Goal: Navigation & Orientation: Find specific page/section

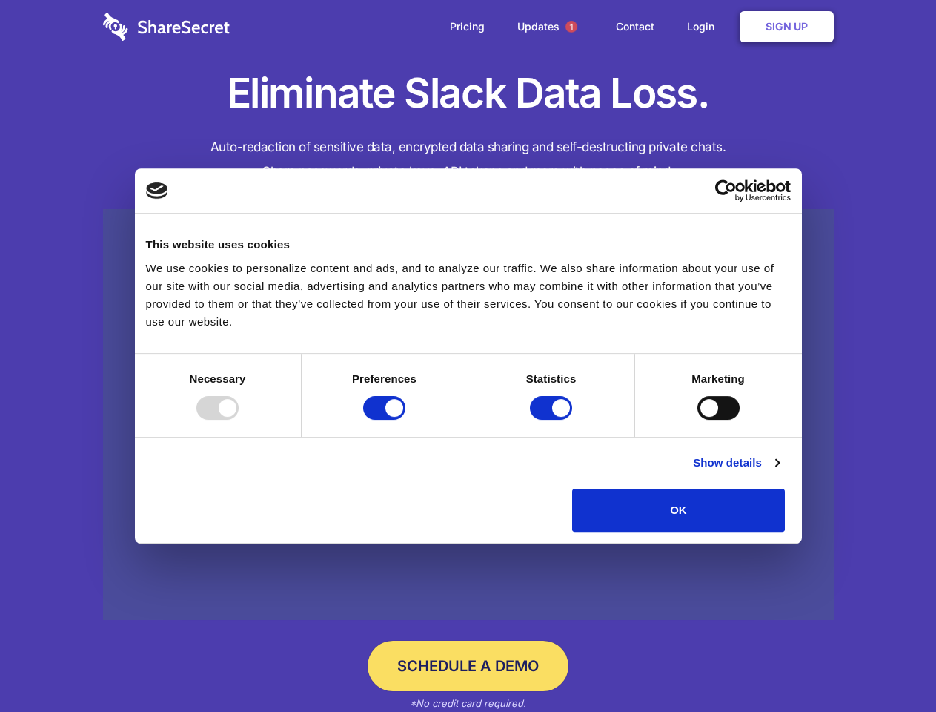
click at [239, 420] on div at bounding box center [217, 408] width 42 height 24
click at [405, 420] on input "Preferences" at bounding box center [384, 408] width 42 height 24
checkbox input "false"
click at [553, 420] on input "Statistics" at bounding box center [551, 408] width 42 height 24
checkbox input "false"
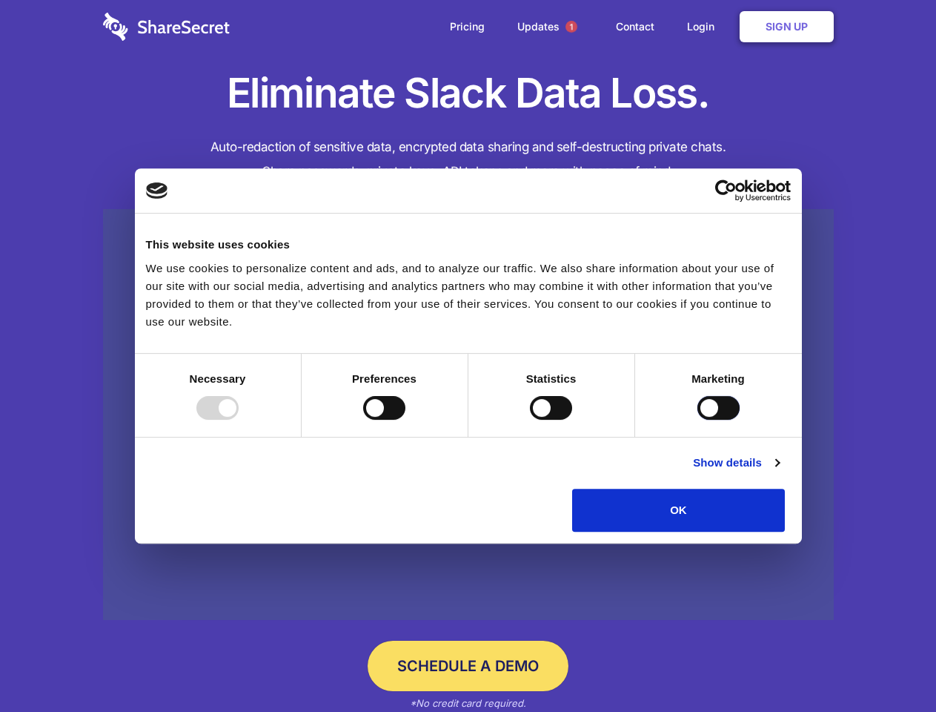
click at [698, 420] on input "Marketing" at bounding box center [719, 408] width 42 height 24
checkbox input "true"
click at [779, 471] on link "Show details" at bounding box center [736, 463] width 86 height 18
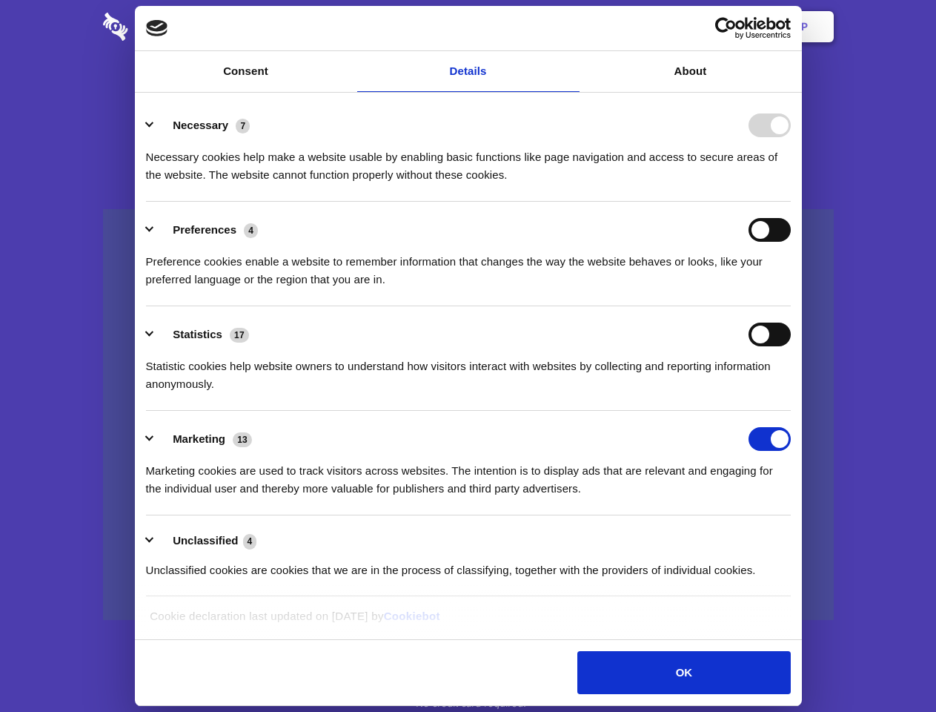
click at [798, 537] on ul "Necessary 7 Necessary cookies help make a website usable by enabling basic func…" at bounding box center [468, 347] width 659 height 500
click at [571, 27] on span "1" at bounding box center [572, 27] width 12 height 12
